Goal: Information Seeking & Learning: Learn about a topic

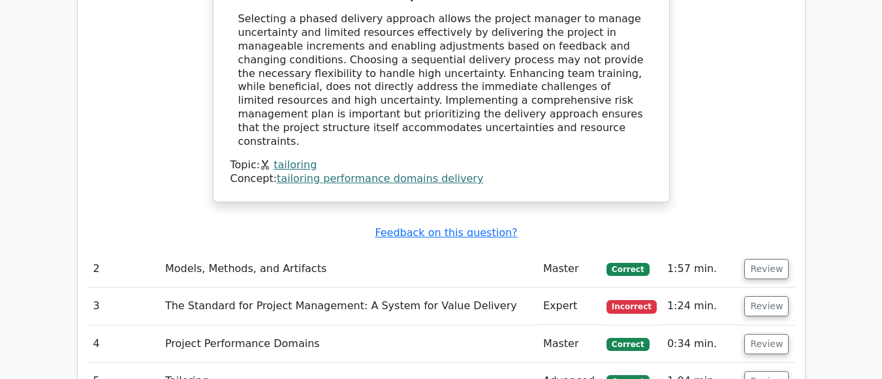
scroll to position [1110, 0]
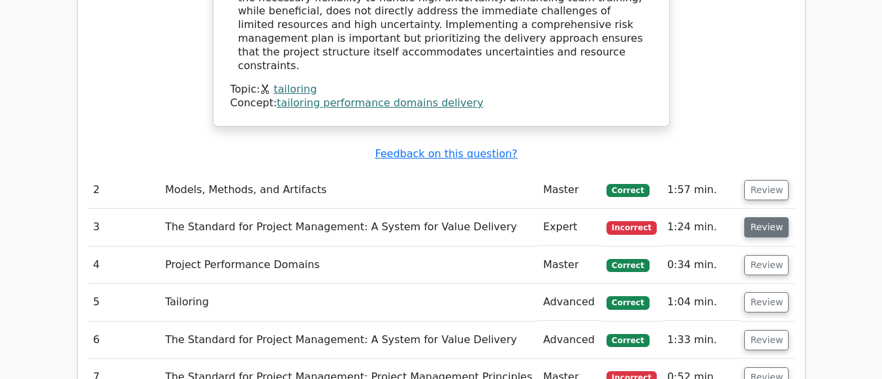
click at [756, 217] on button "Review" at bounding box center [766, 227] width 44 height 20
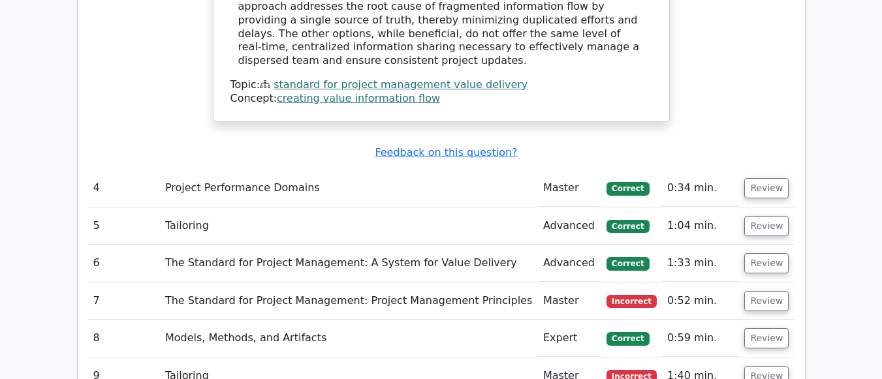
scroll to position [1893, 0]
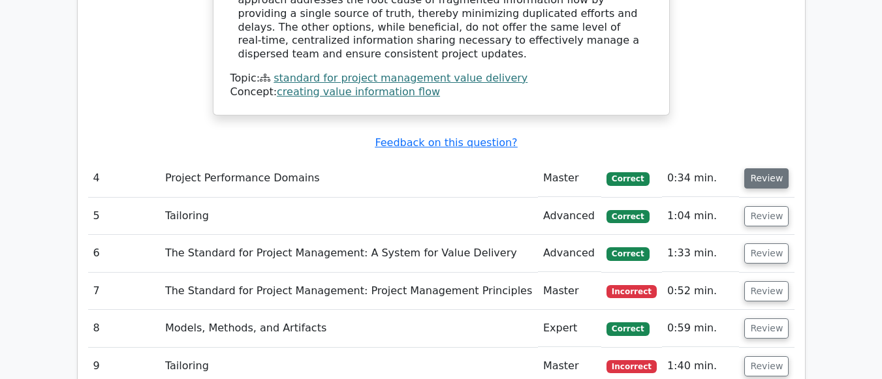
click at [768, 168] on button "Review" at bounding box center [766, 178] width 44 height 20
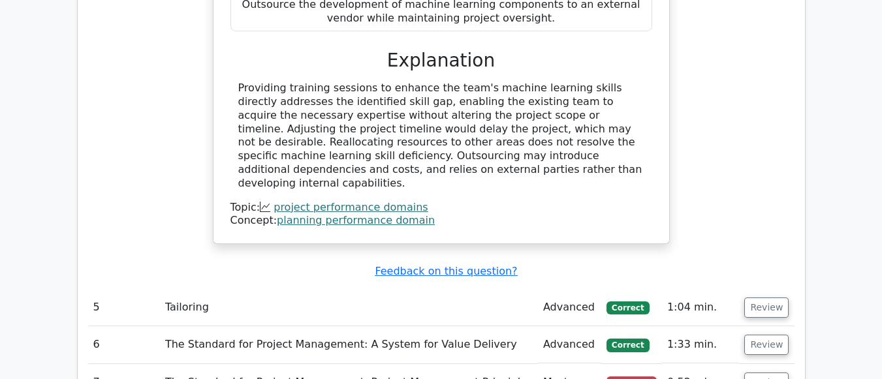
scroll to position [2415, 0]
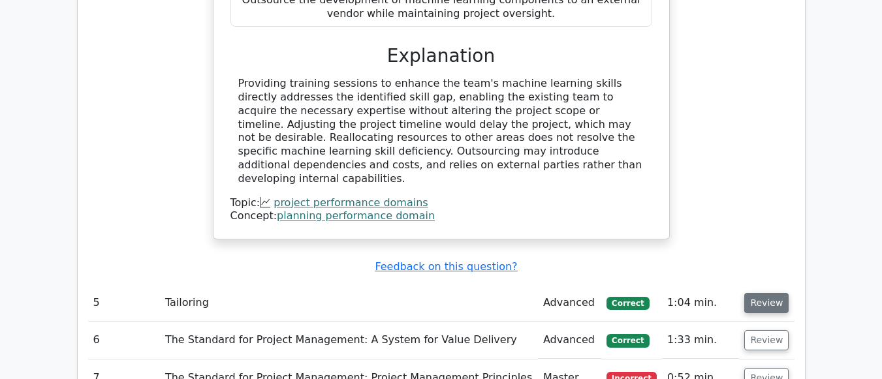
click at [765, 293] on button "Review" at bounding box center [766, 303] width 44 height 20
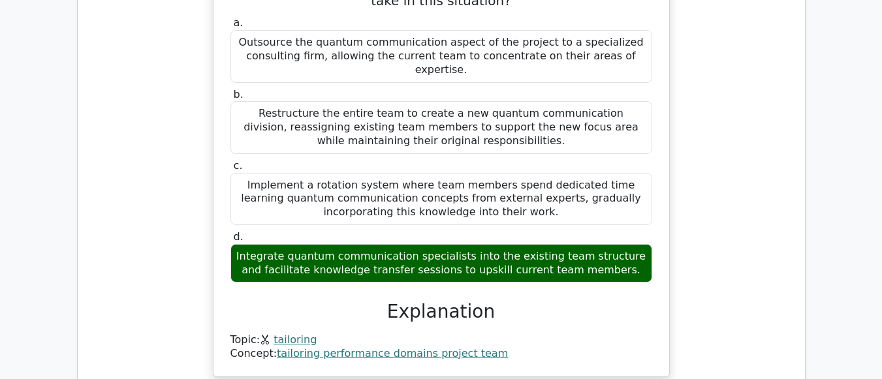
scroll to position [3003, 0]
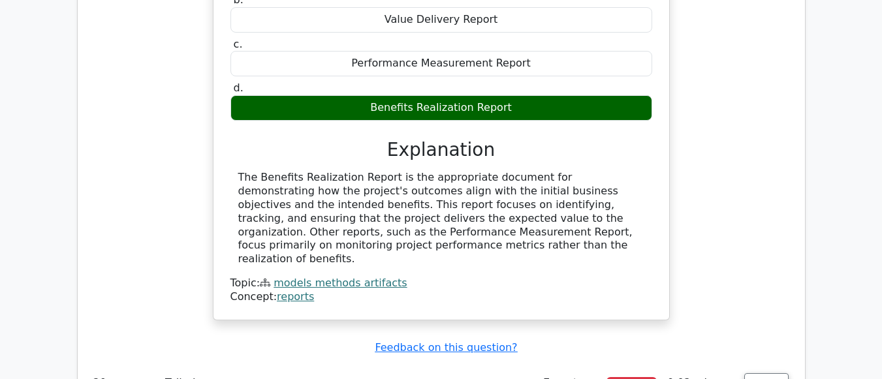
scroll to position [5155, 0]
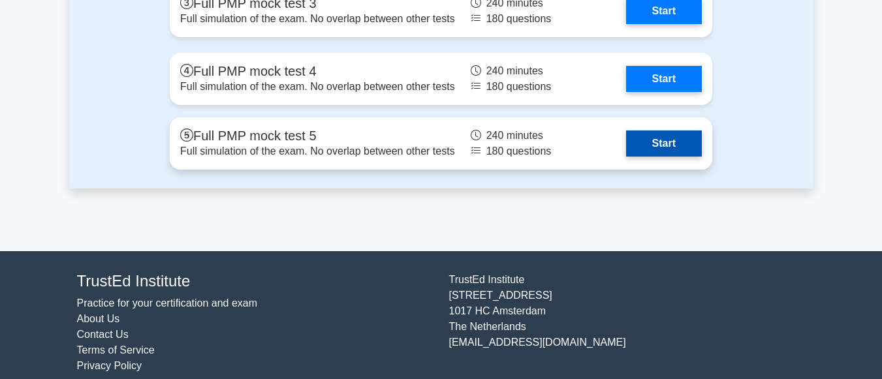
scroll to position [1436, 0]
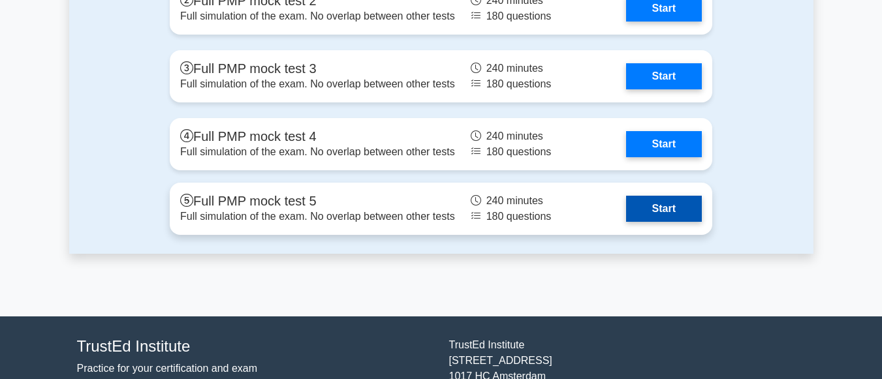
click at [626, 200] on link "Start" at bounding box center [664, 209] width 76 height 26
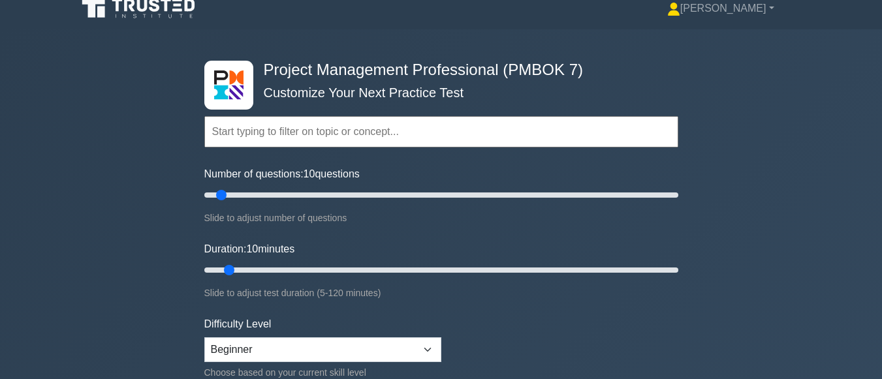
scroll to position [0, 0]
